Goal: Use online tool/utility

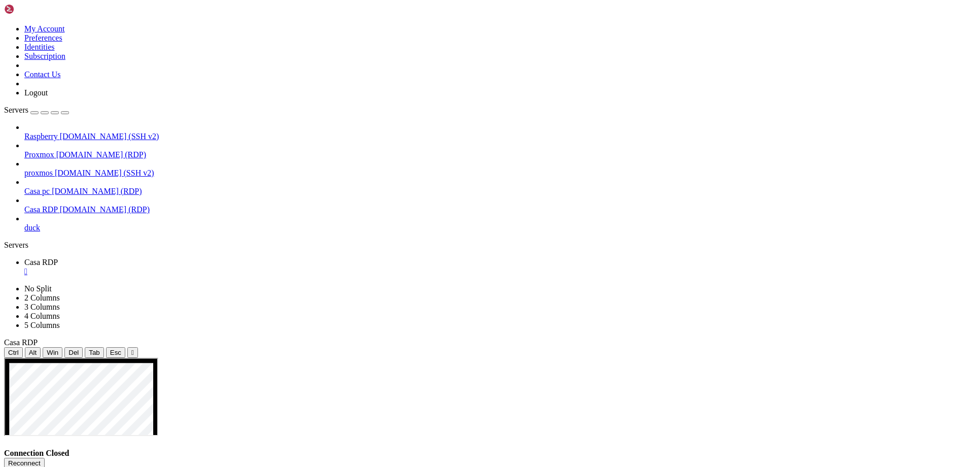
click at [45, 458] on button "Reconnect" at bounding box center [24, 463] width 41 height 11
drag, startPoint x: 450, startPoint y: 527, endPoint x: 445, endPoint y: 531, distance: 6.1
